Goal: Navigation & Orientation: Find specific page/section

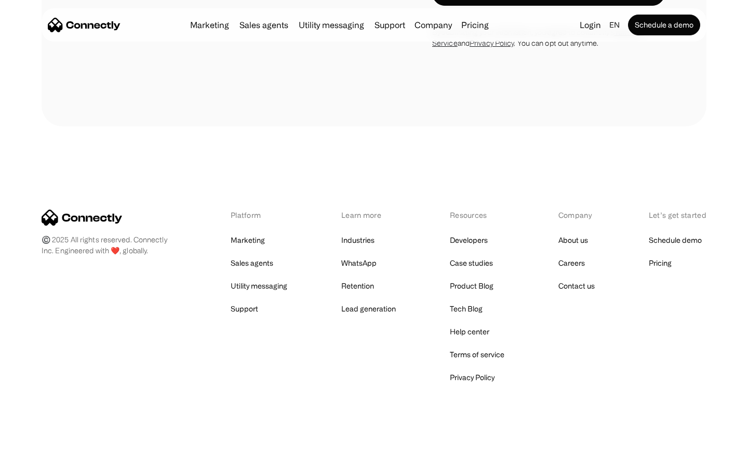
scroll to position [1998, 0]
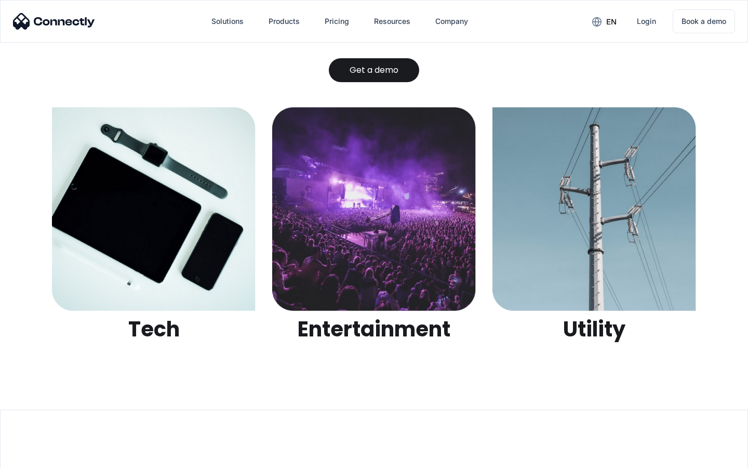
scroll to position [3279, 0]
